Goal: Information Seeking & Learning: Check status

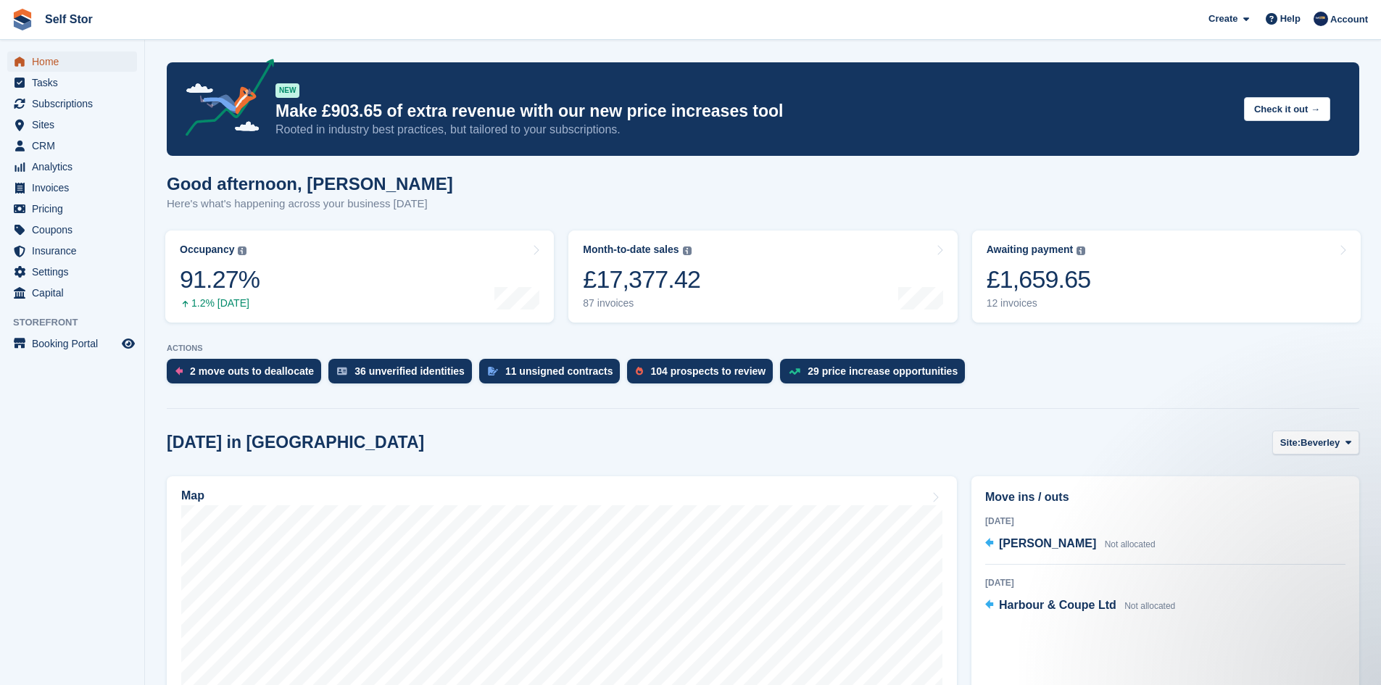
click at [48, 60] on span "Home" at bounding box center [75, 61] width 87 height 20
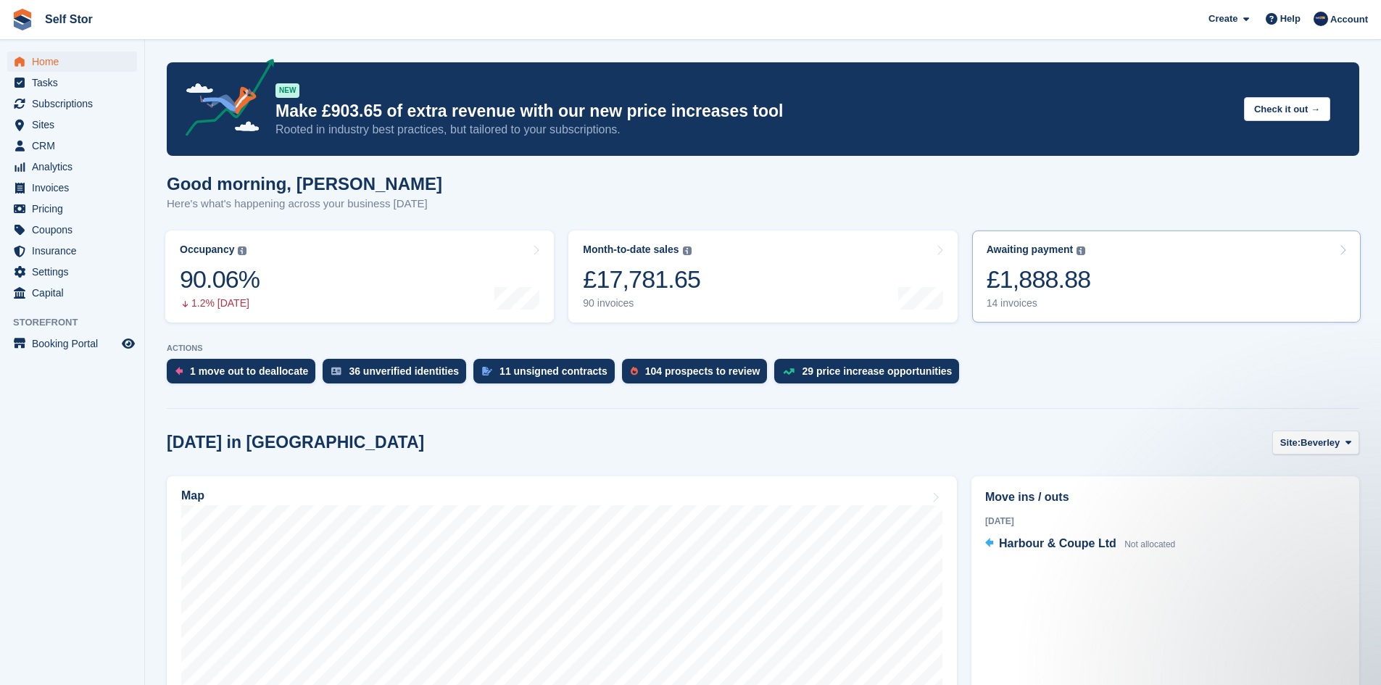
click at [1054, 294] on div "£1,888.88" at bounding box center [1039, 280] width 104 height 30
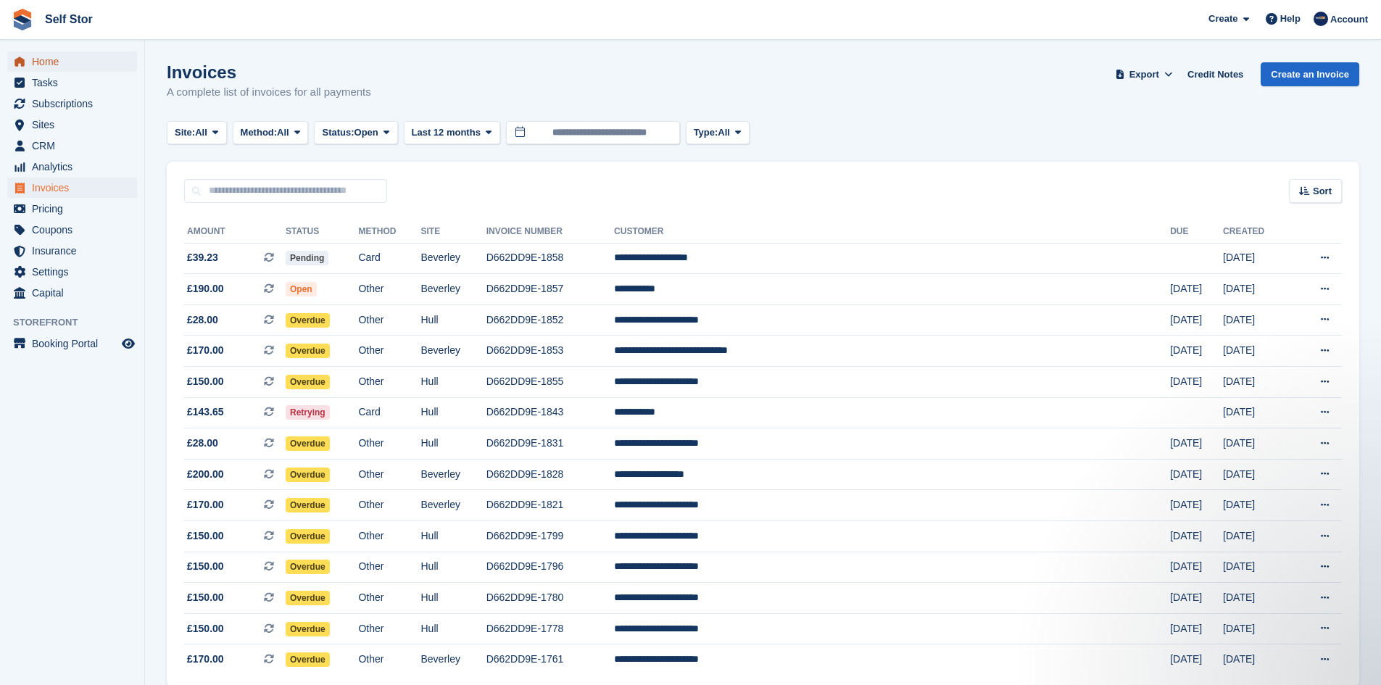
click at [50, 67] on span "Home" at bounding box center [75, 61] width 87 height 20
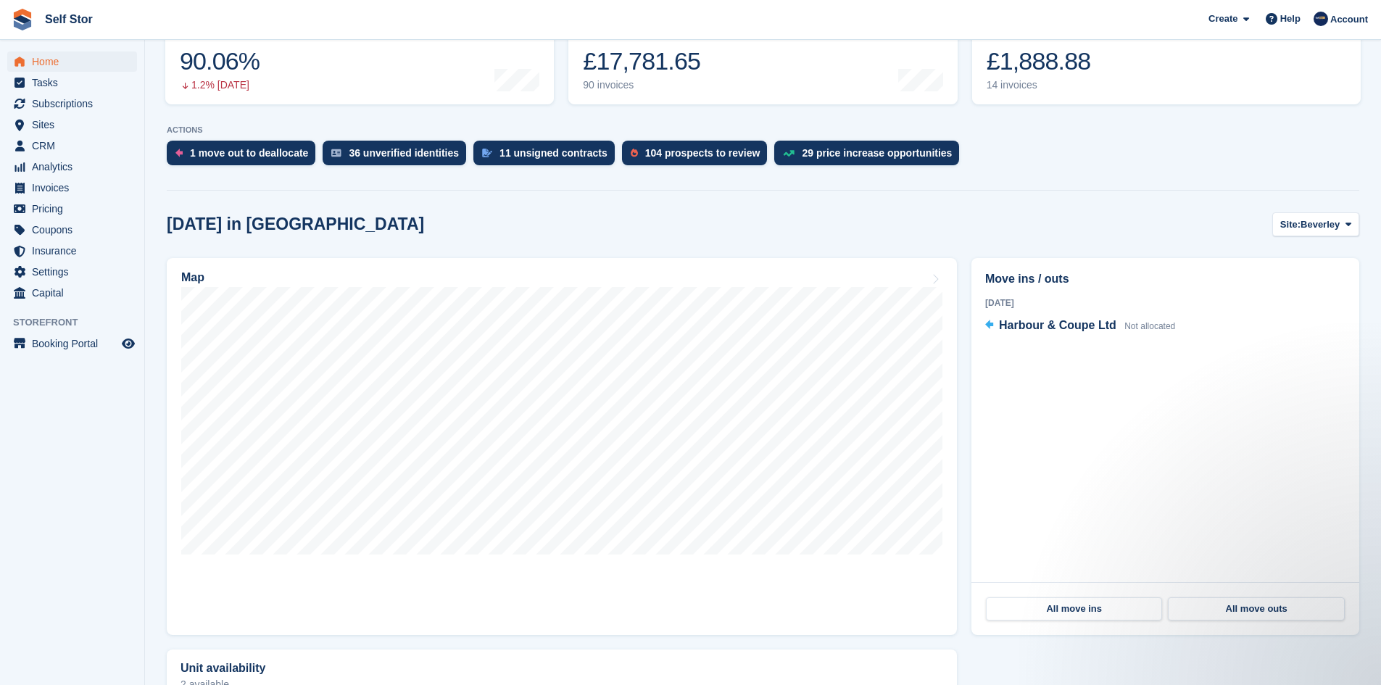
scroll to position [218, 0]
click at [1325, 231] on span "Beverley" at bounding box center [1320, 225] width 39 height 15
click at [1283, 286] on link "Hull" at bounding box center [1290, 286] width 126 height 26
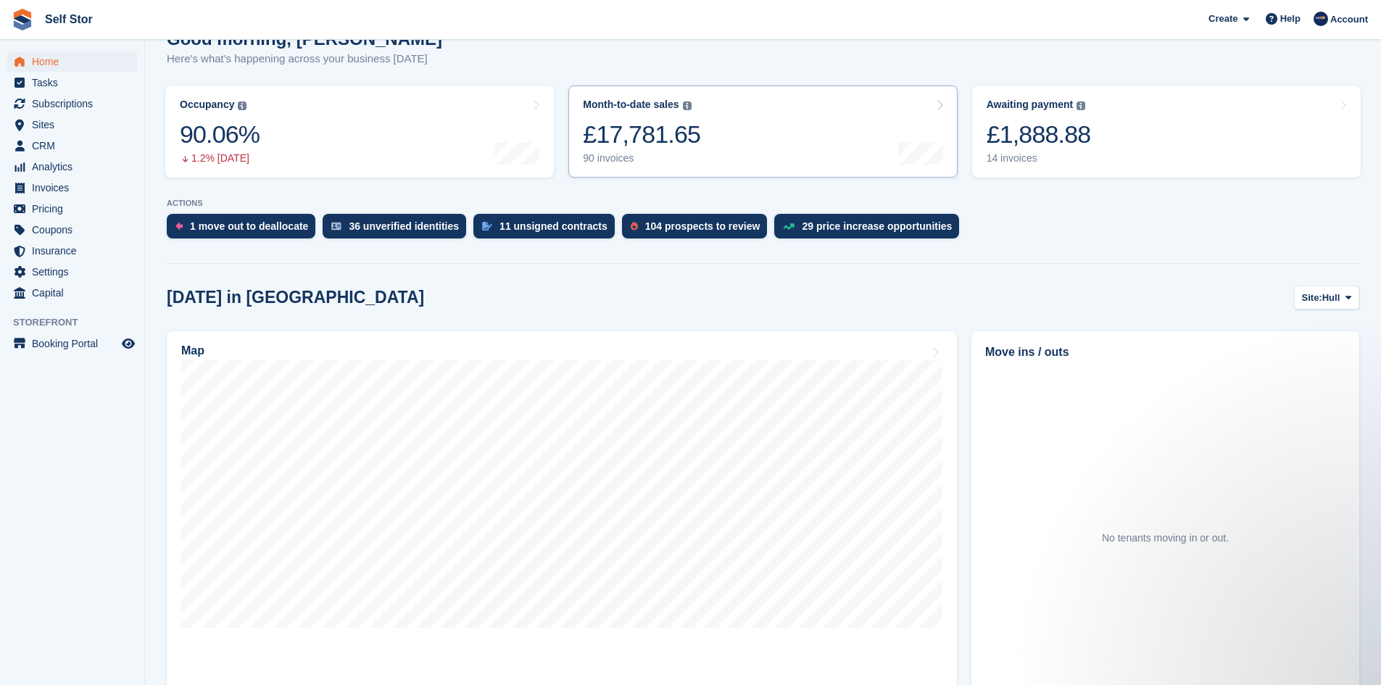
click at [702, 162] on link "Month-to-date sales The sum of all finalised invoices generated this month to d…" at bounding box center [762, 132] width 389 height 92
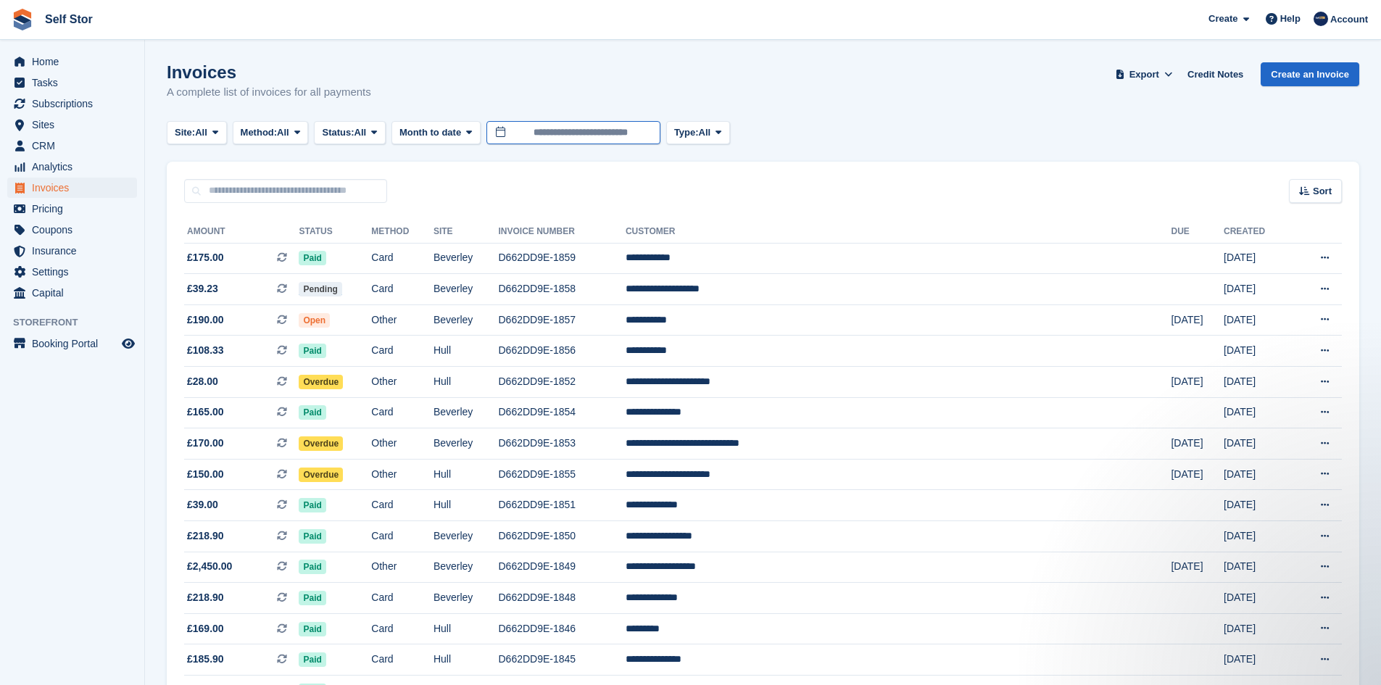
click at [595, 141] on input "**********" at bounding box center [574, 133] width 174 height 24
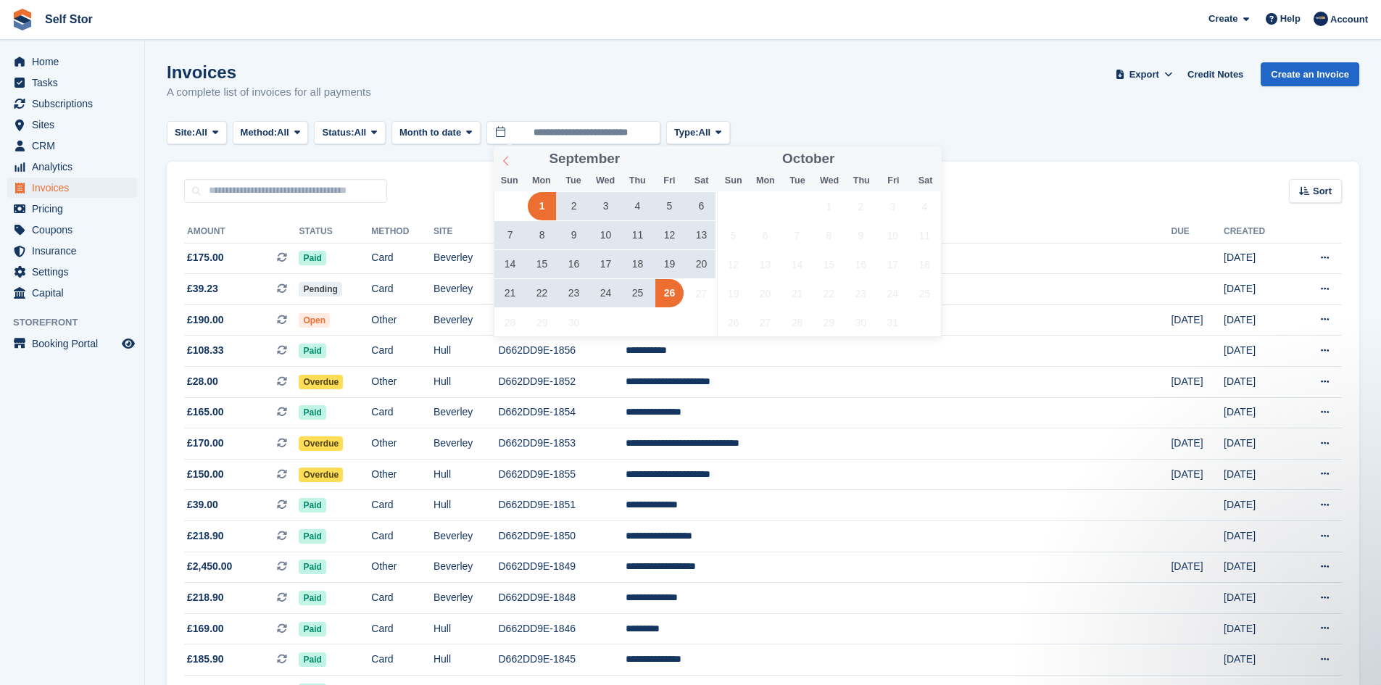
click at [503, 162] on icon at bounding box center [506, 161] width 10 height 10
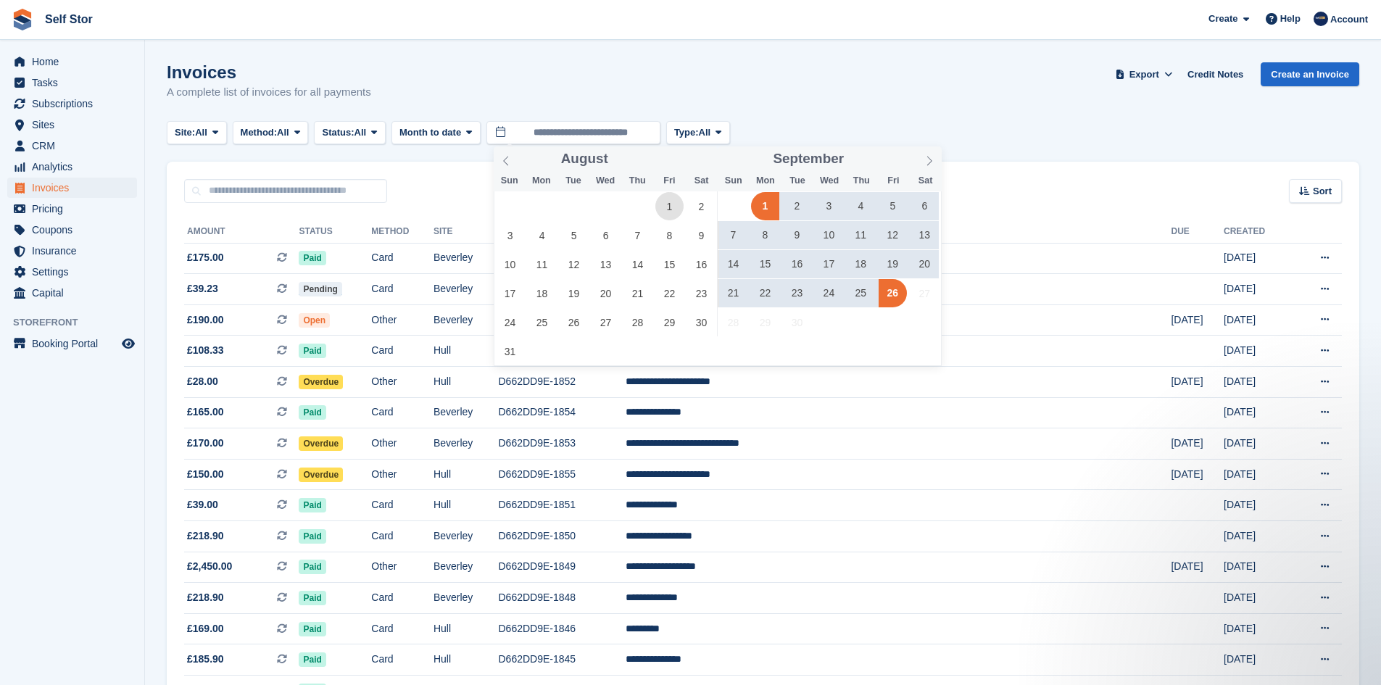
click at [668, 211] on span "1" at bounding box center [669, 206] width 28 height 28
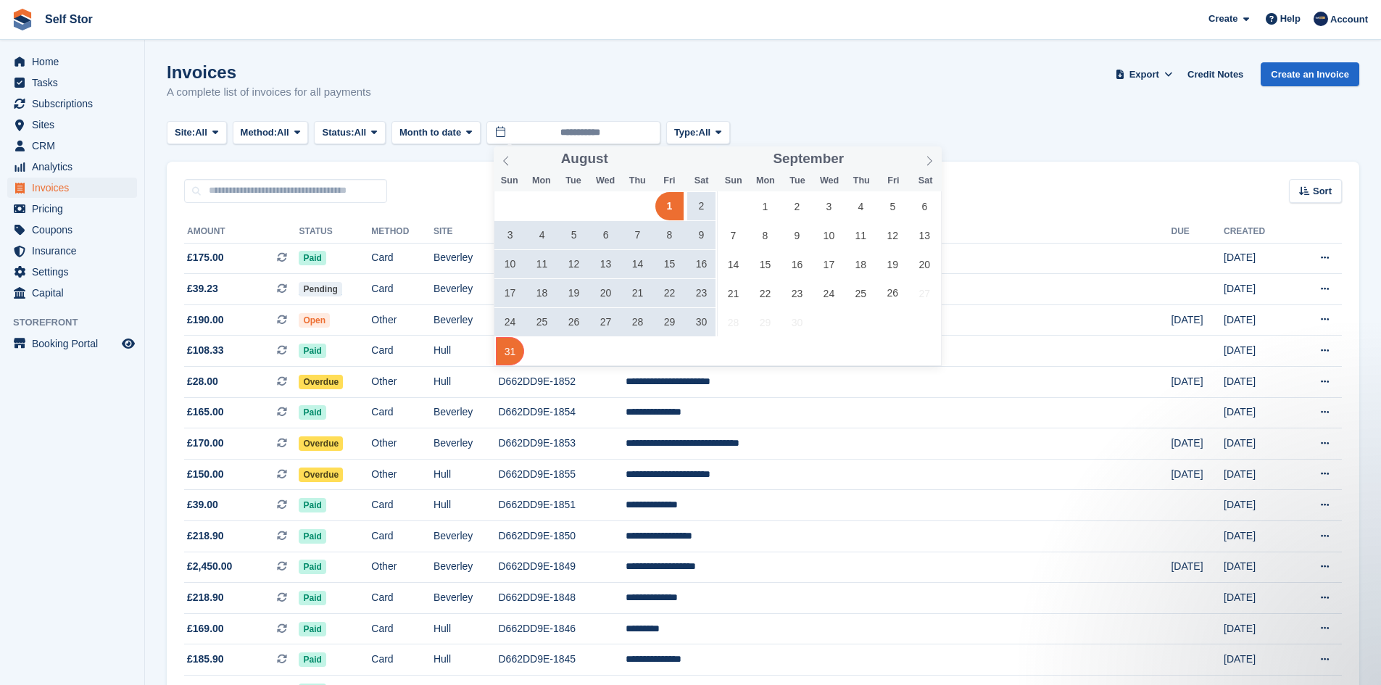
click at [508, 354] on span "31" at bounding box center [510, 351] width 28 height 28
type input "**********"
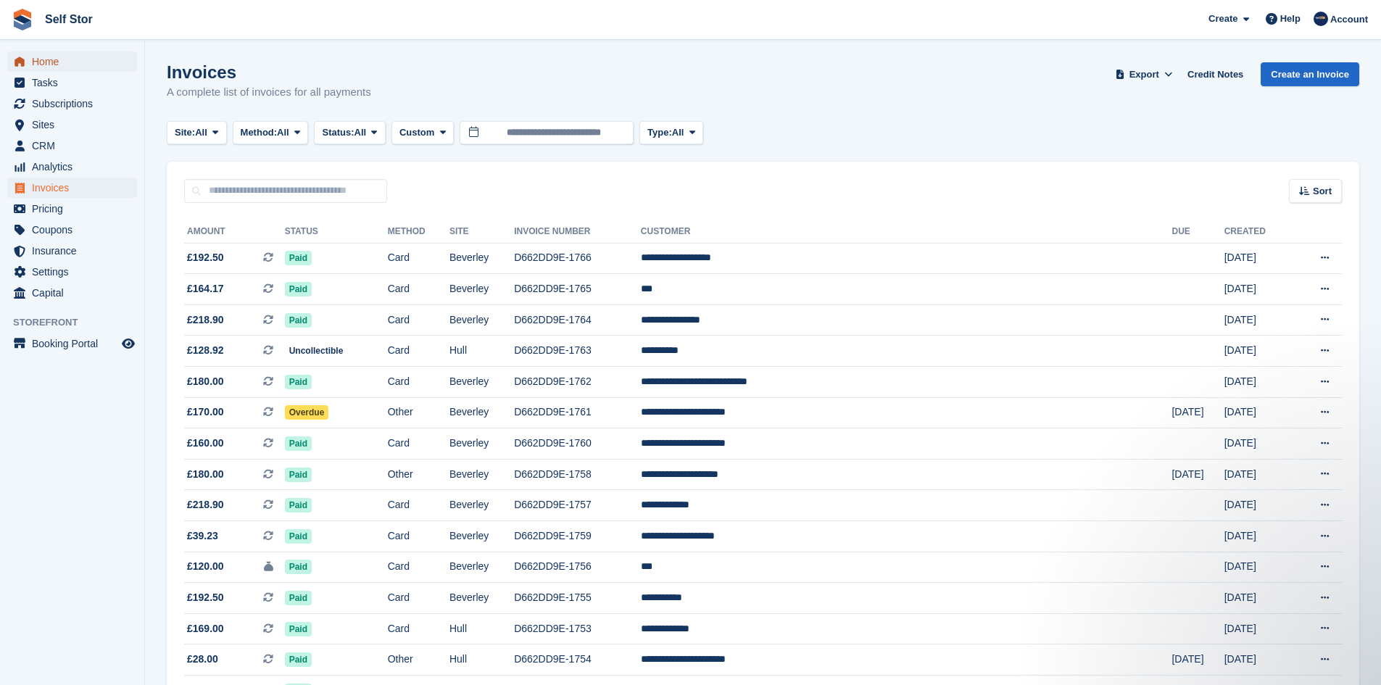
click at [56, 62] on span "Home" at bounding box center [75, 61] width 87 height 20
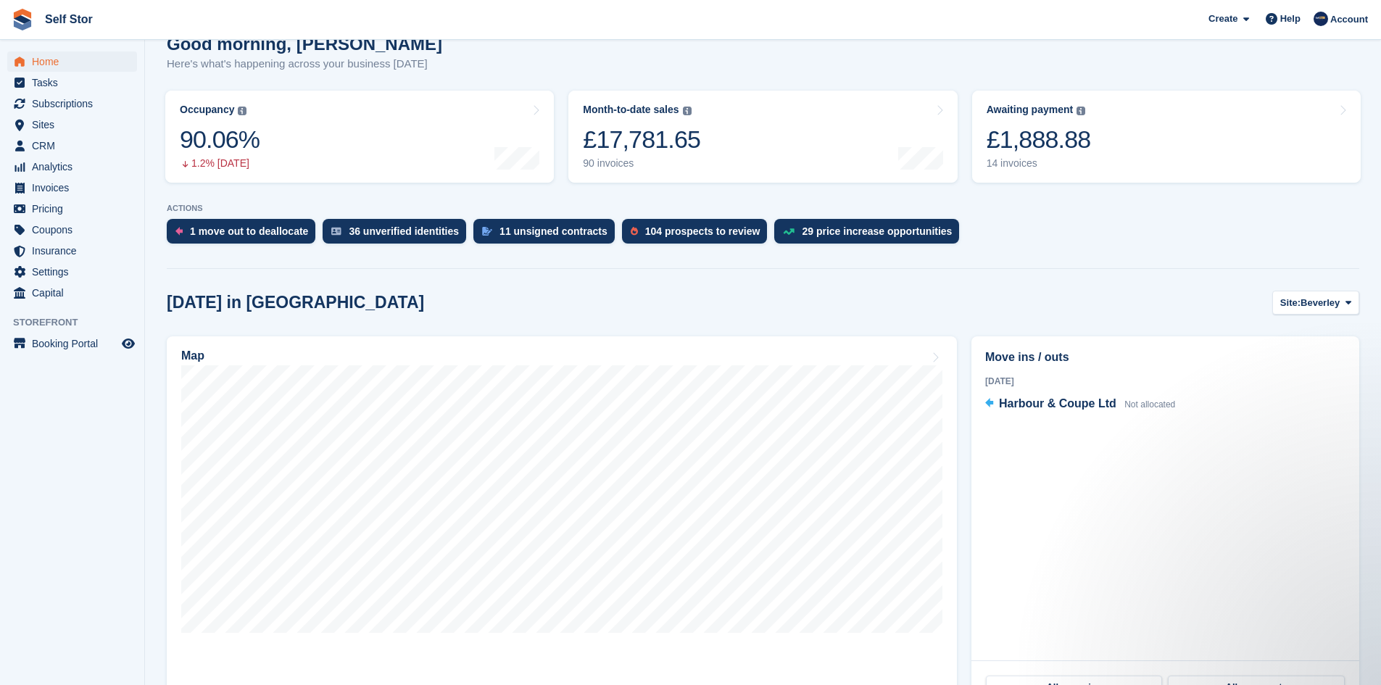
scroll to position [290, 0]
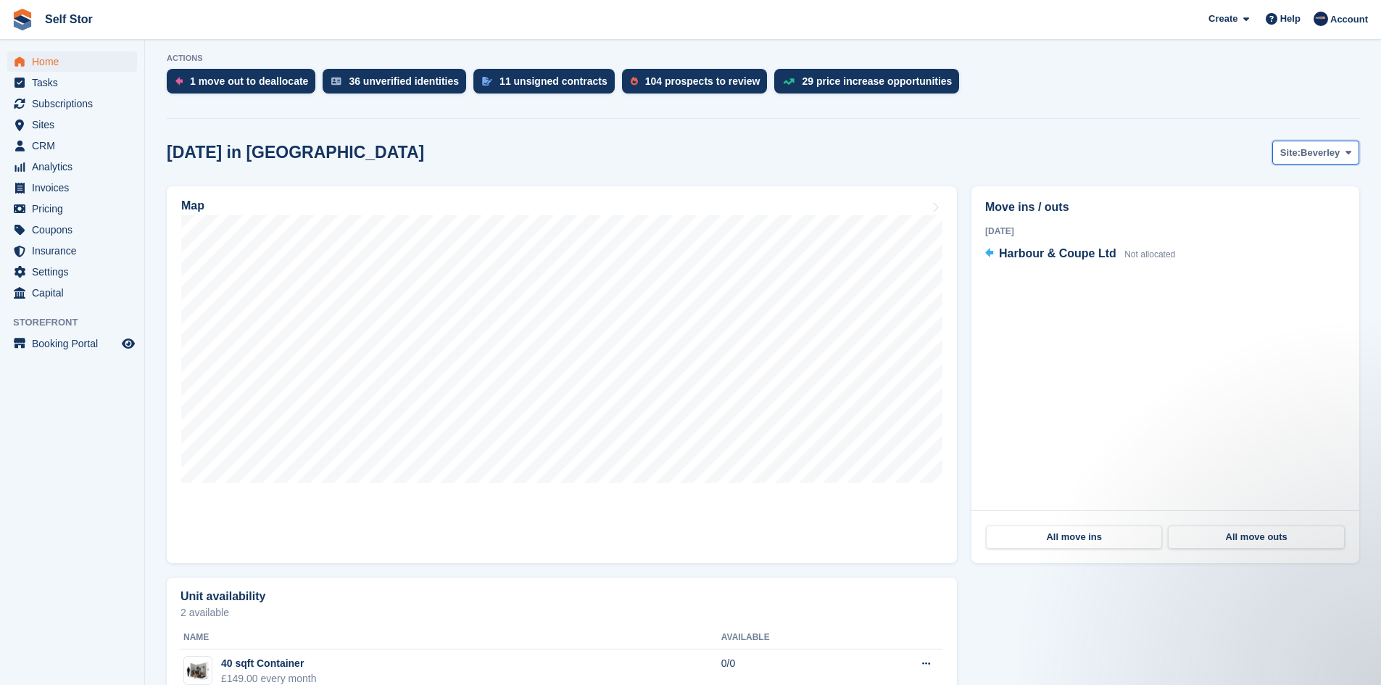
click at [1314, 156] on span "Beverley" at bounding box center [1320, 153] width 39 height 15
click at [1286, 214] on link "Hull" at bounding box center [1290, 213] width 126 height 26
click at [1352, 157] on span at bounding box center [1349, 152] width 12 height 12
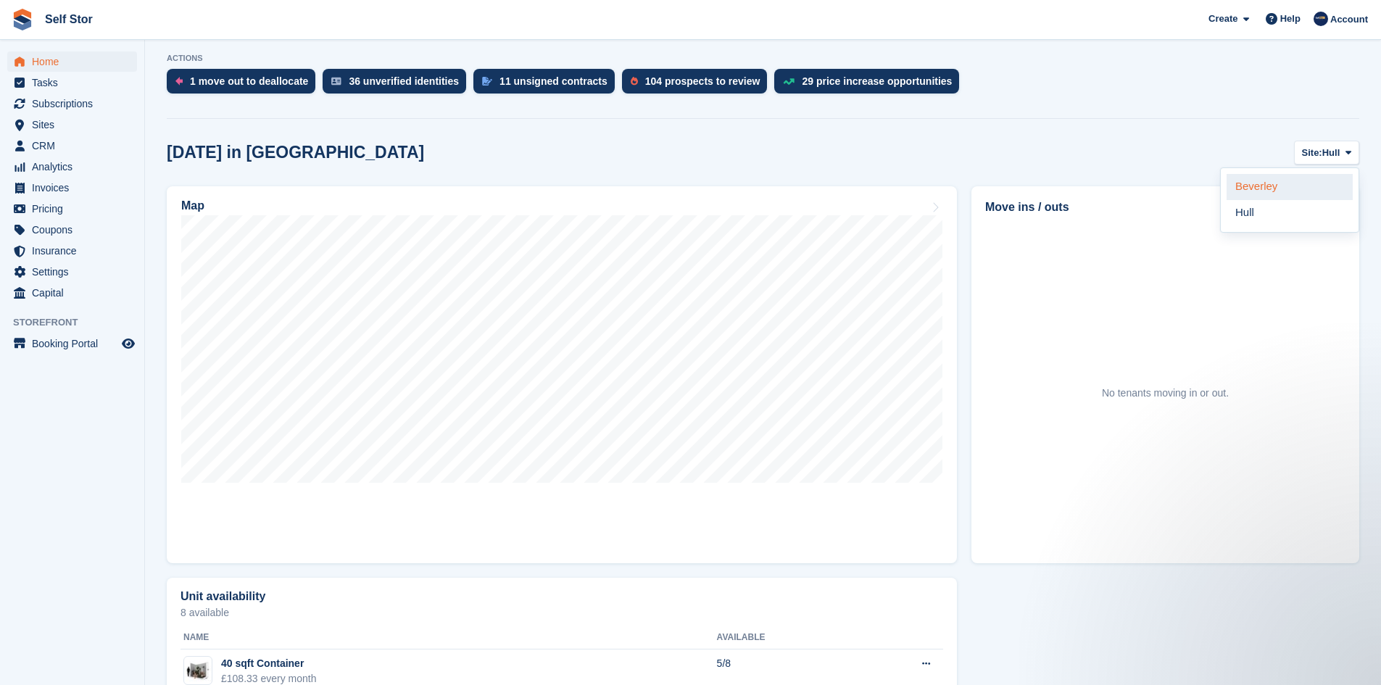
click at [1291, 191] on link "Beverley" at bounding box center [1290, 187] width 126 height 26
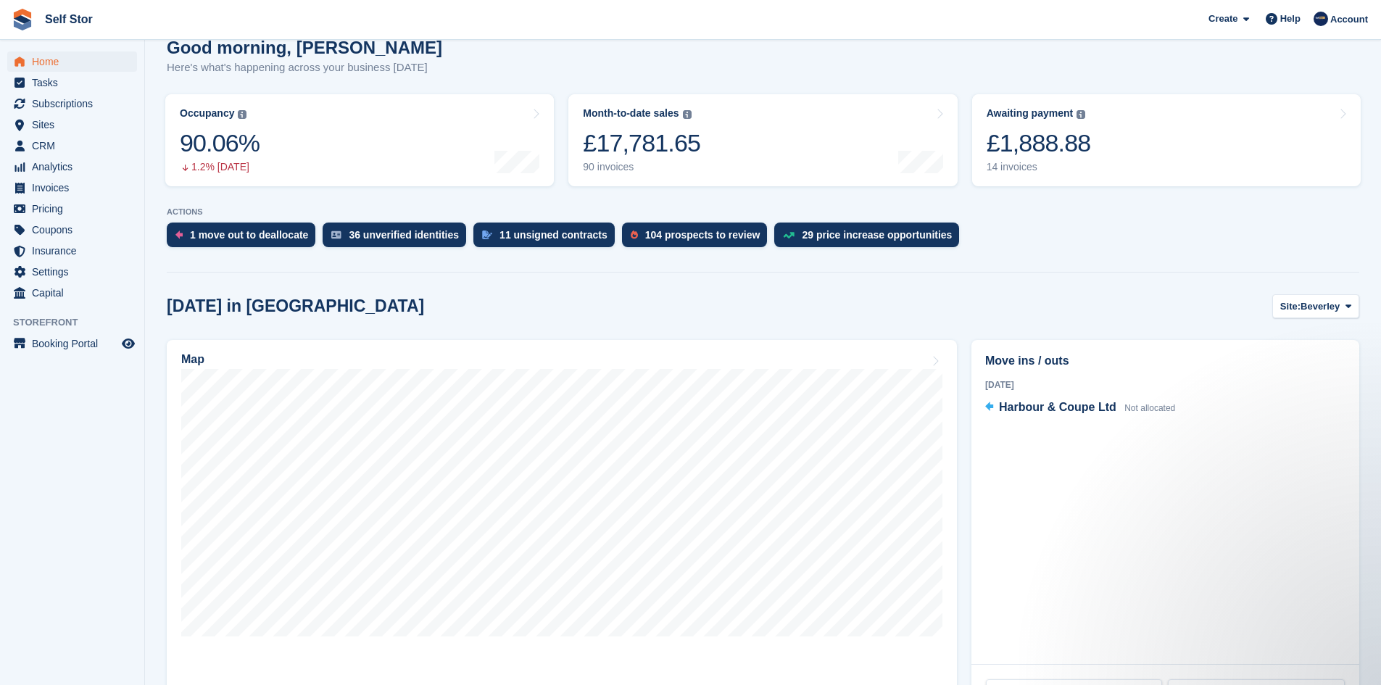
scroll to position [363, 0]
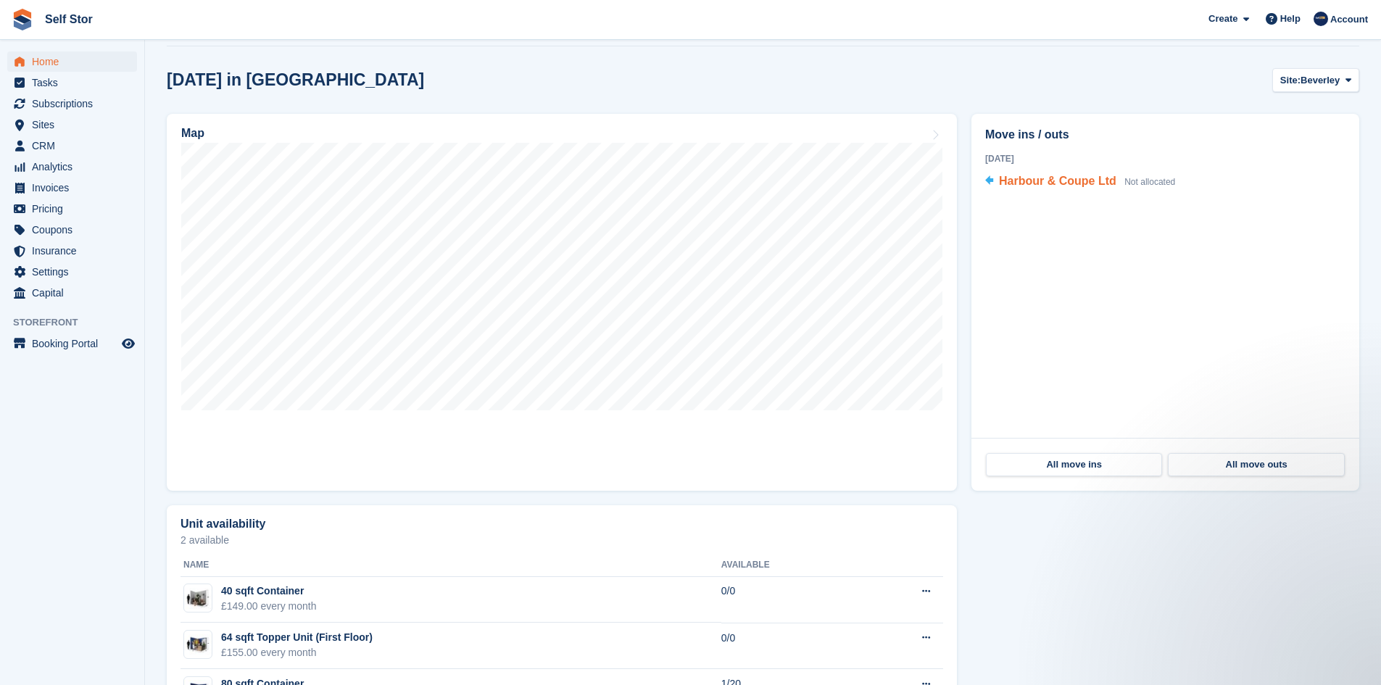
click at [1051, 179] on span "Harbour & Coupe Ltd" at bounding box center [1057, 181] width 117 height 12
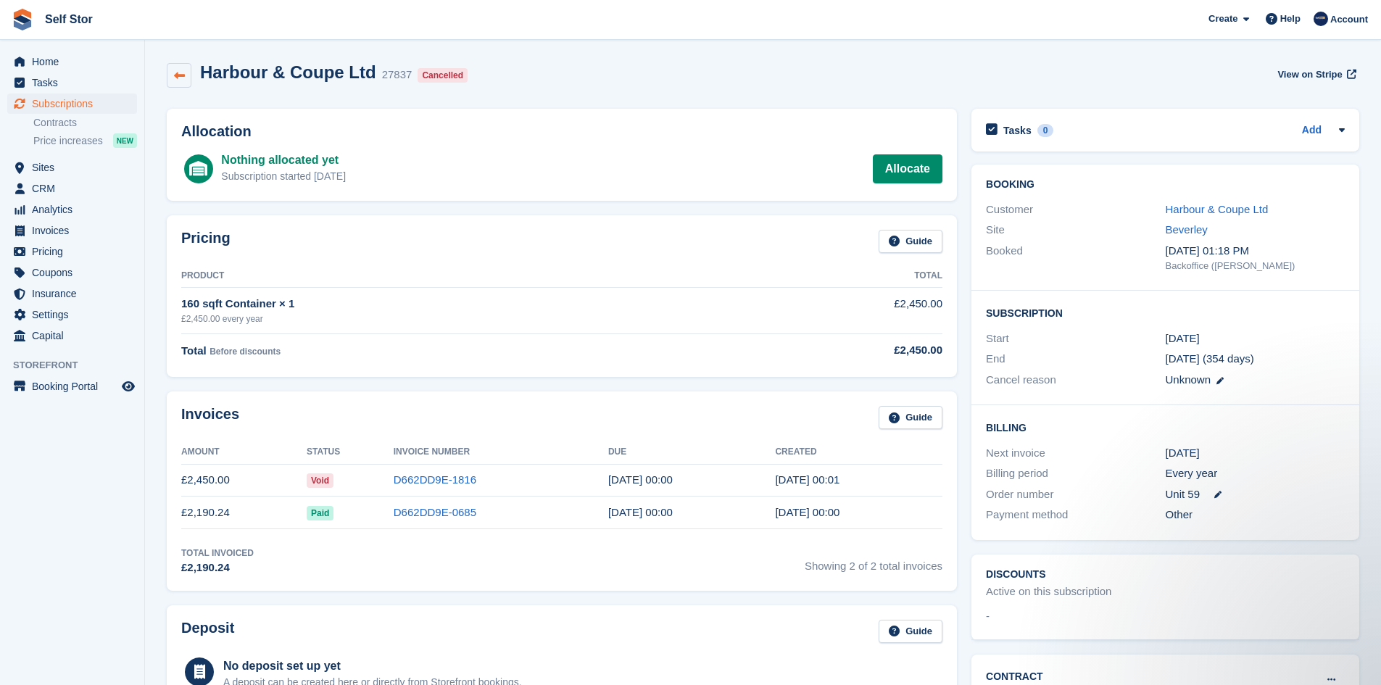
click at [169, 78] on link at bounding box center [179, 75] width 25 height 25
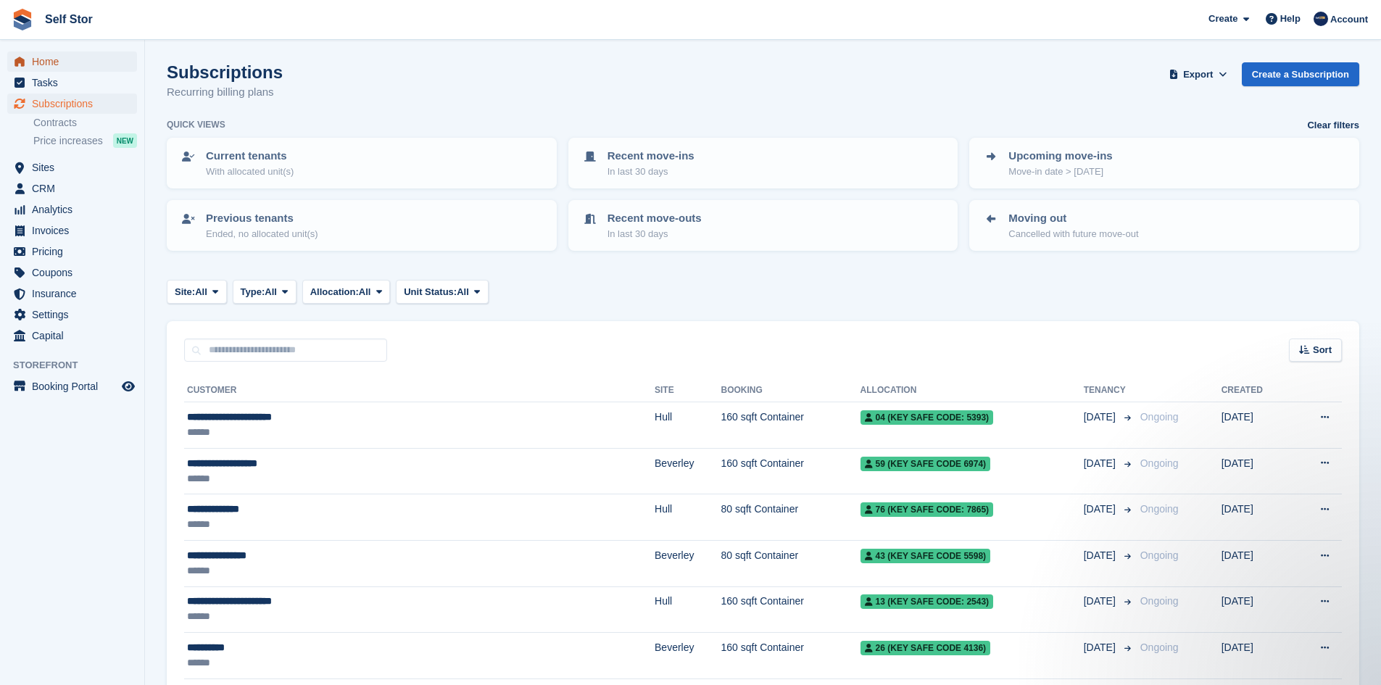
click at [49, 66] on span "Home" at bounding box center [75, 61] width 87 height 20
